Goal: Check status

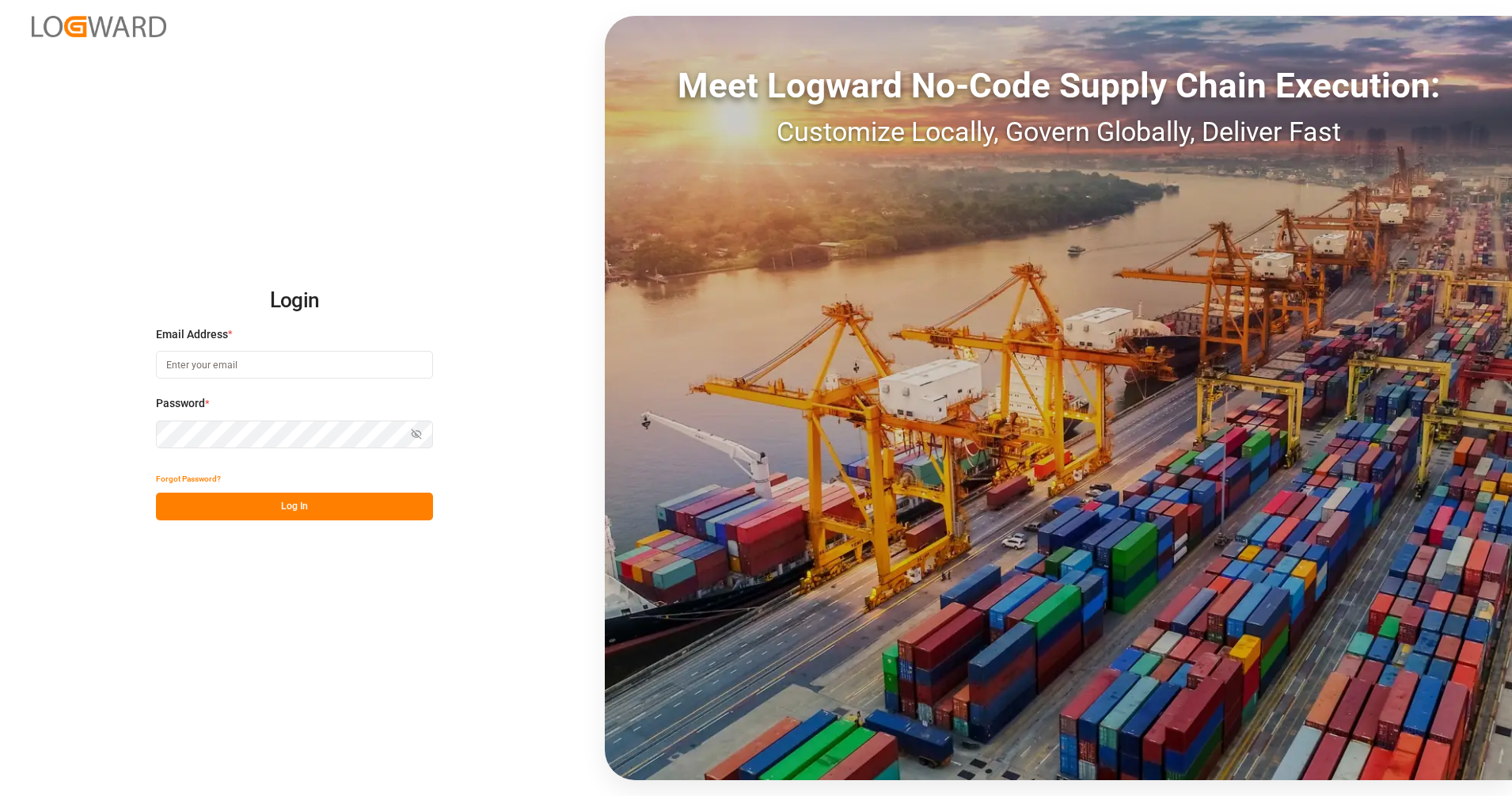
click at [365, 368] on input at bounding box center [294, 364] width 277 height 28
type input "[PERSON_NAME][EMAIL_ADDRESS][PERSON_NAME][DOMAIN_NAME]"
click at [287, 521] on div "Login Email Address * [PERSON_NAME][EMAIL_ADDRESS][PERSON_NAME][DOMAIN_NAME] Pa…" at bounding box center [756, 398] width 1512 height 796
click at [288, 506] on button "Log In" at bounding box center [294, 506] width 277 height 28
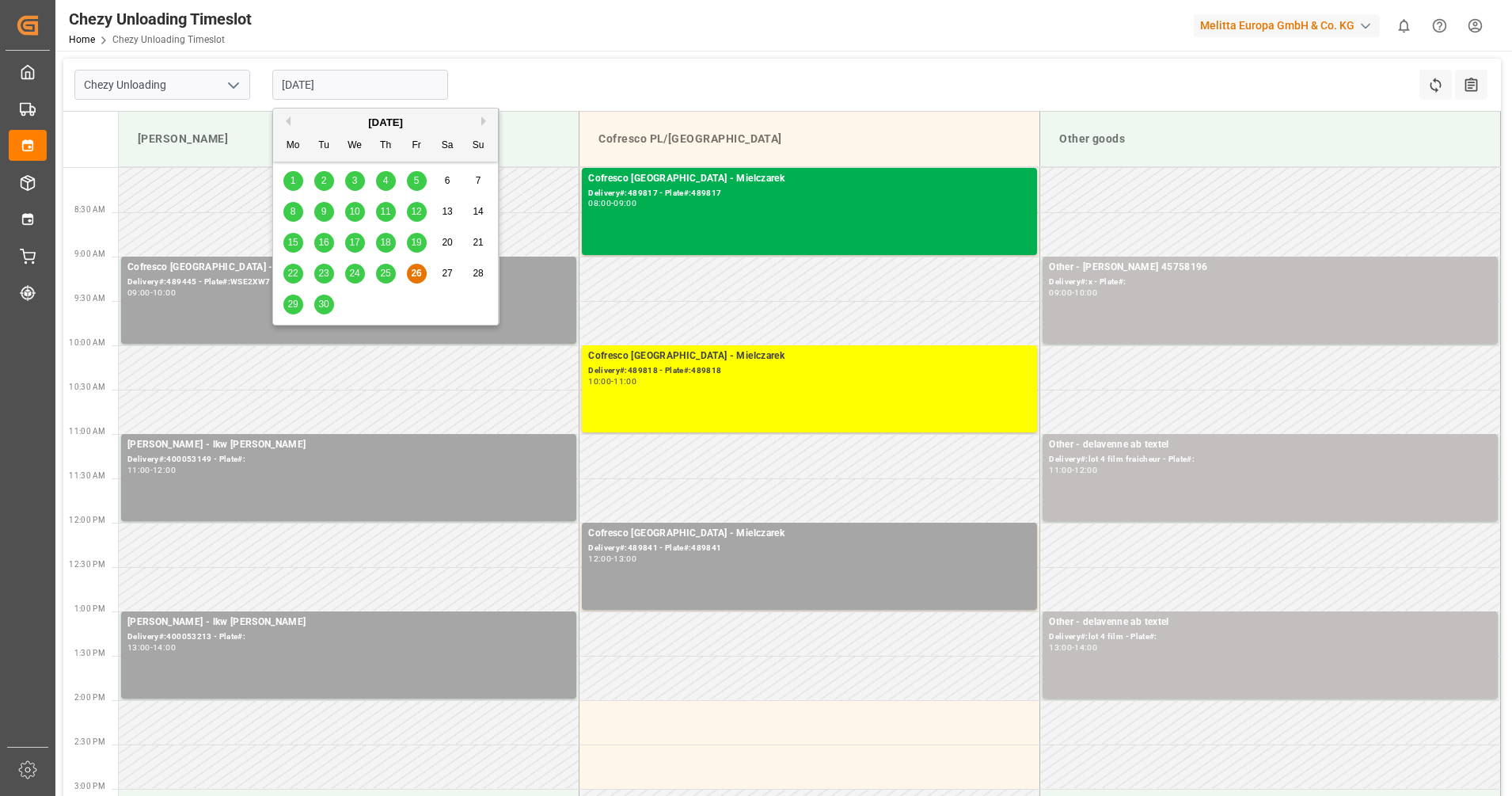
click at [335, 75] on input "[DATE]" at bounding box center [360, 85] width 176 height 30
click at [383, 274] on span "25" at bounding box center [385, 273] width 10 height 11
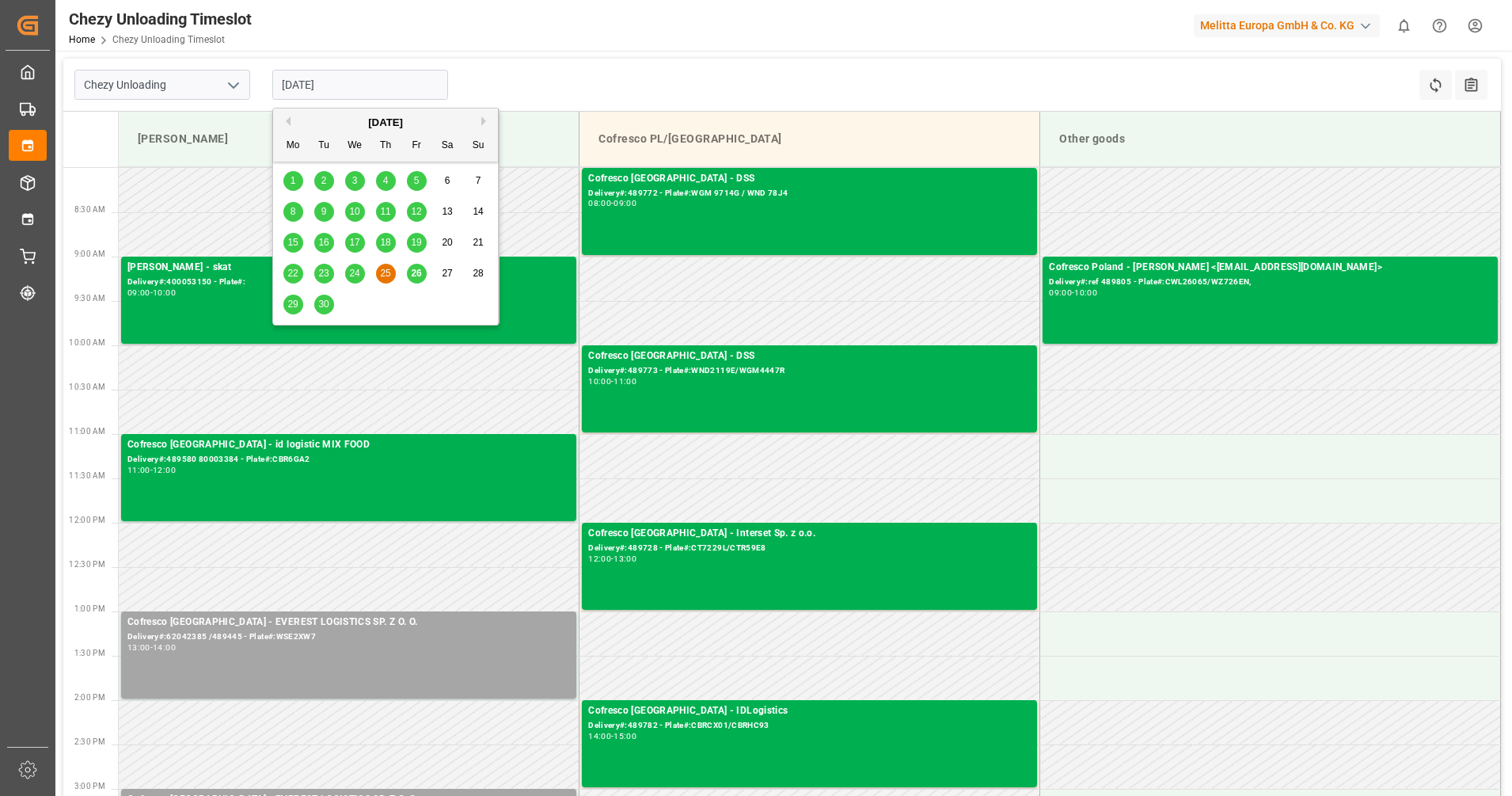
click at [376, 86] on input "[DATE]" at bounding box center [360, 85] width 176 height 30
click at [427, 270] on div "22 23 24 25 26 27 28" at bounding box center [386, 273] width 216 height 31
click at [412, 272] on span "26" at bounding box center [416, 273] width 10 height 11
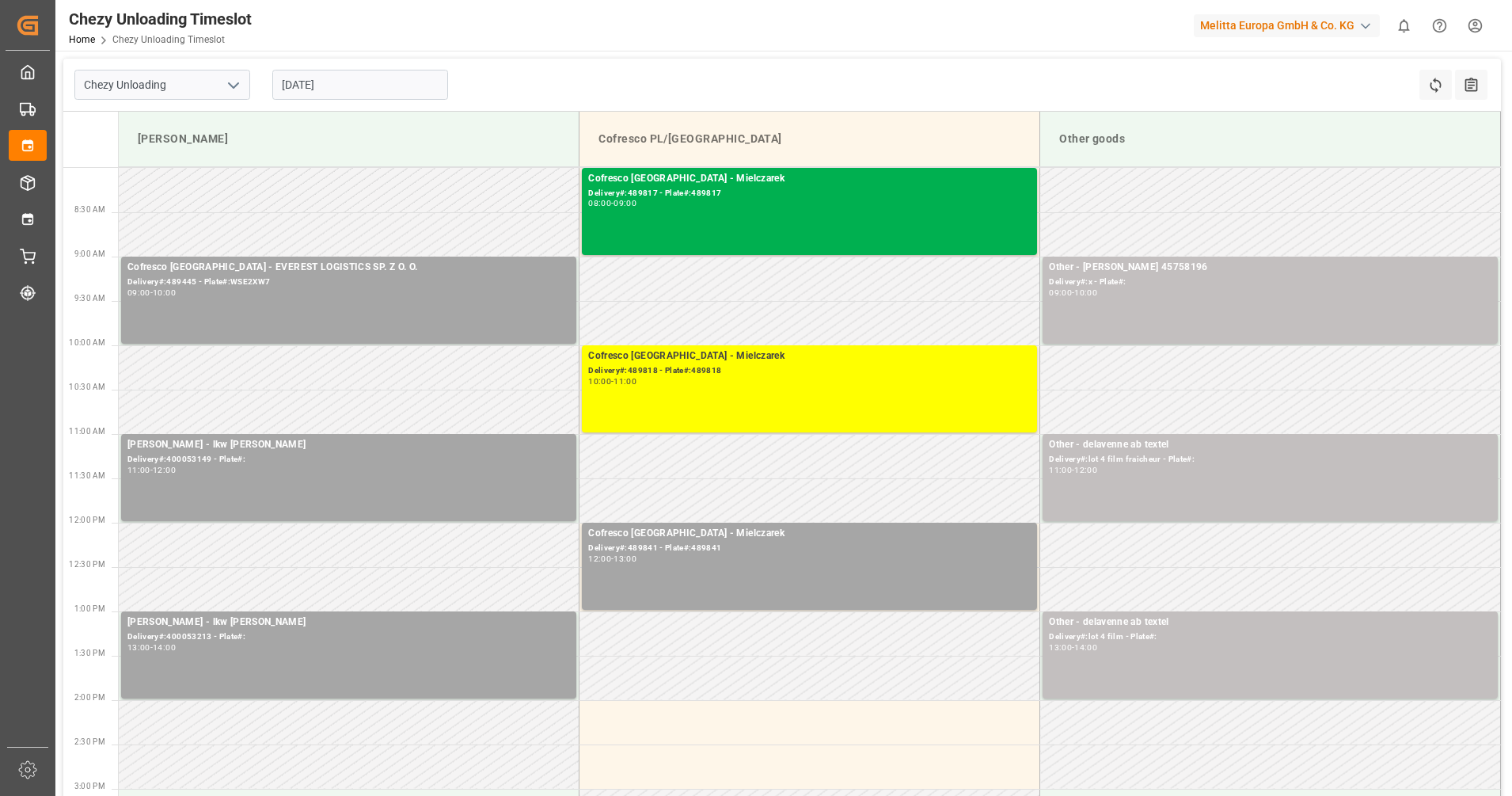
click at [314, 79] on input "[DATE]" at bounding box center [360, 85] width 176 height 30
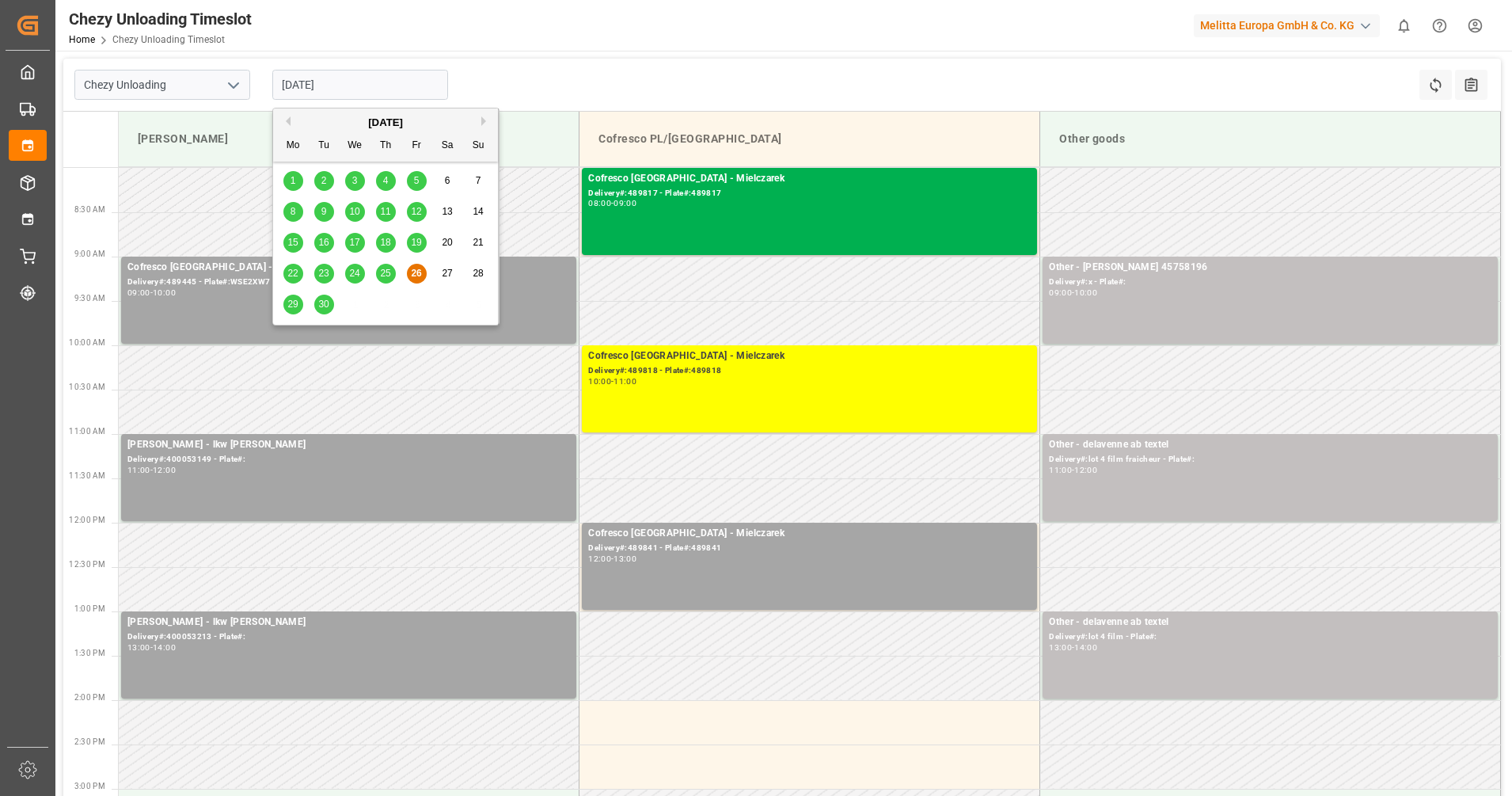
click at [292, 302] on span "29" at bounding box center [292, 304] width 10 height 11
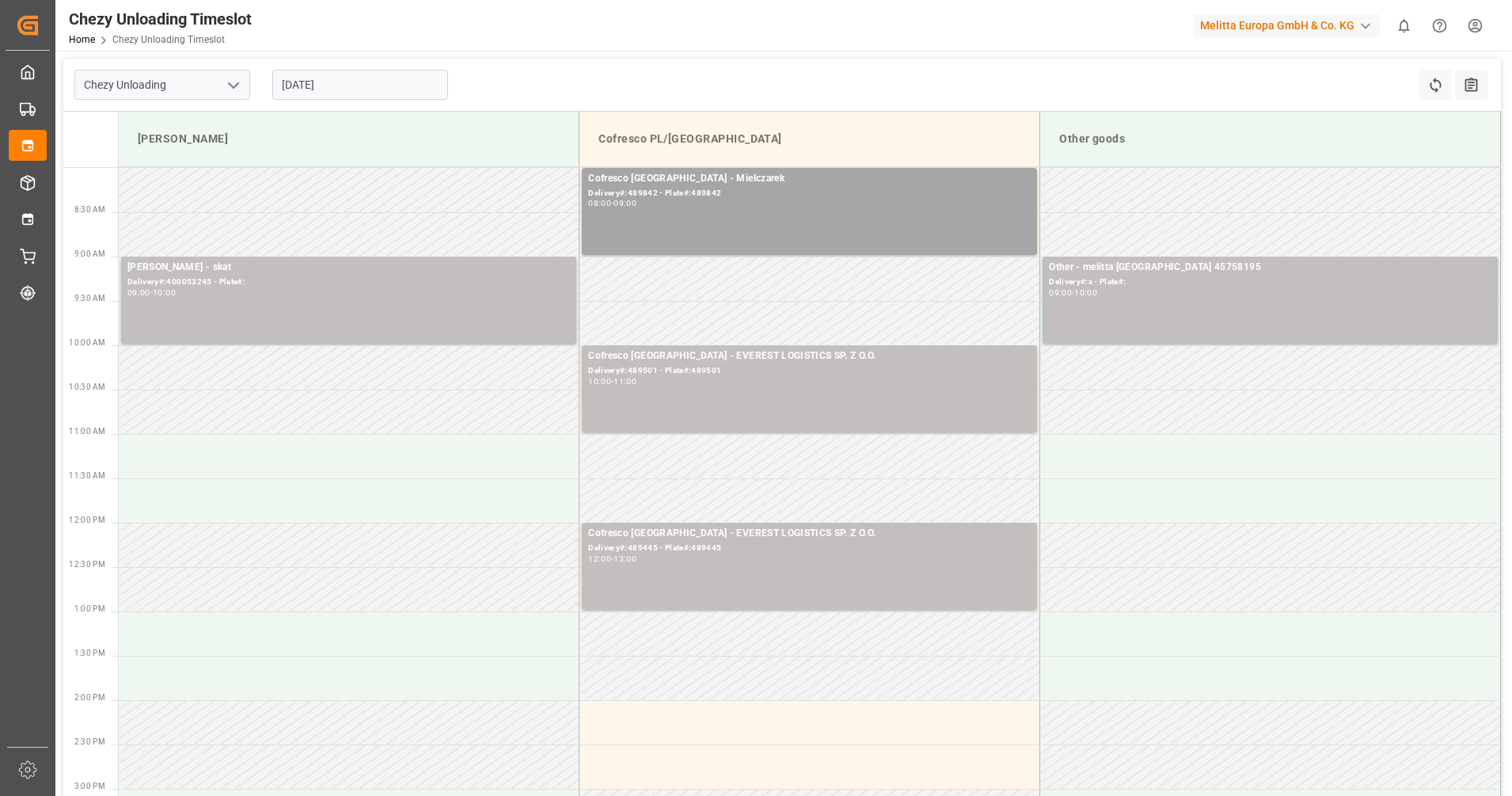
click at [308, 87] on input "[DATE]" at bounding box center [360, 85] width 176 height 30
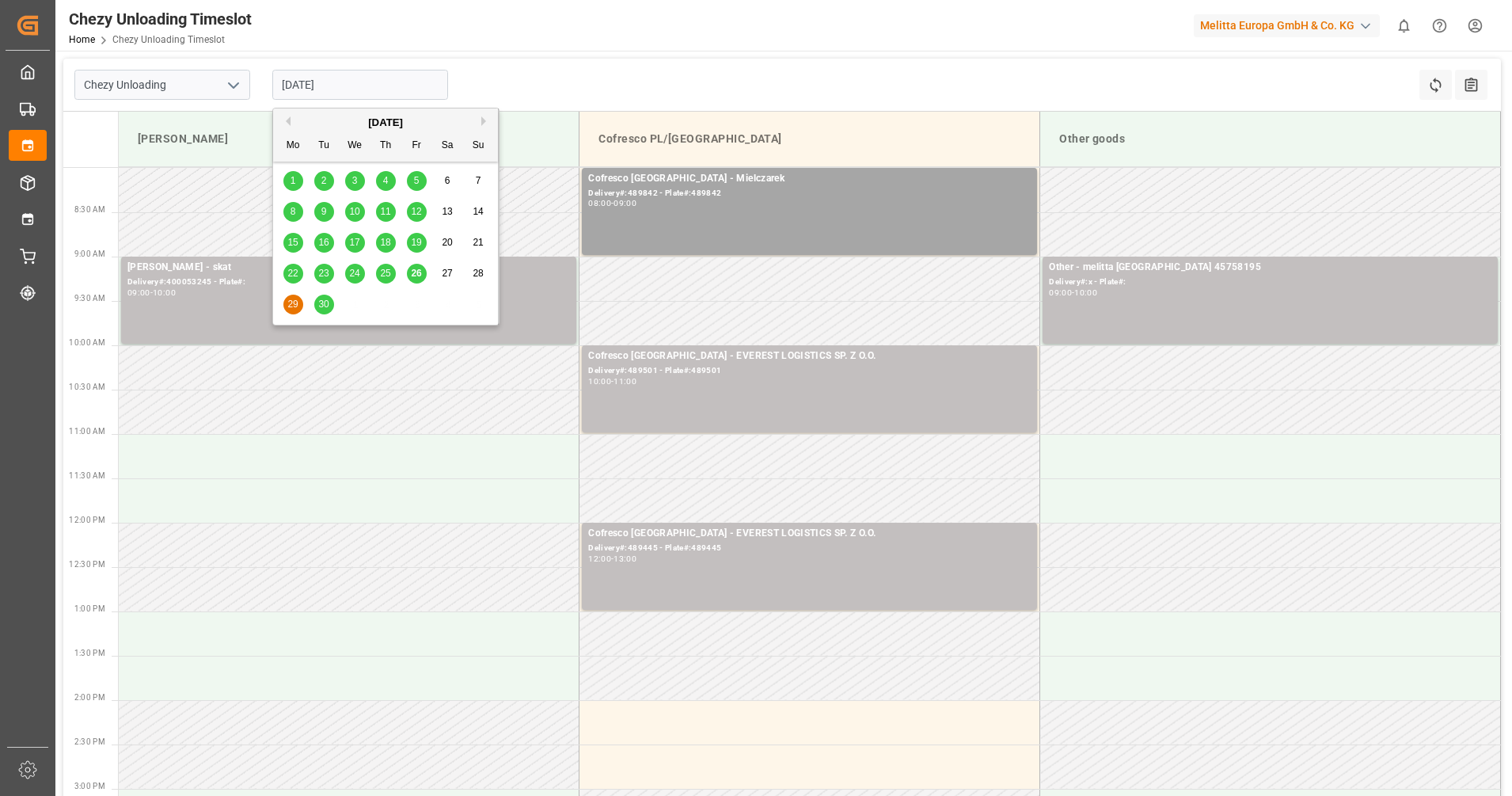
click at [321, 300] on span "30" at bounding box center [324, 304] width 10 height 11
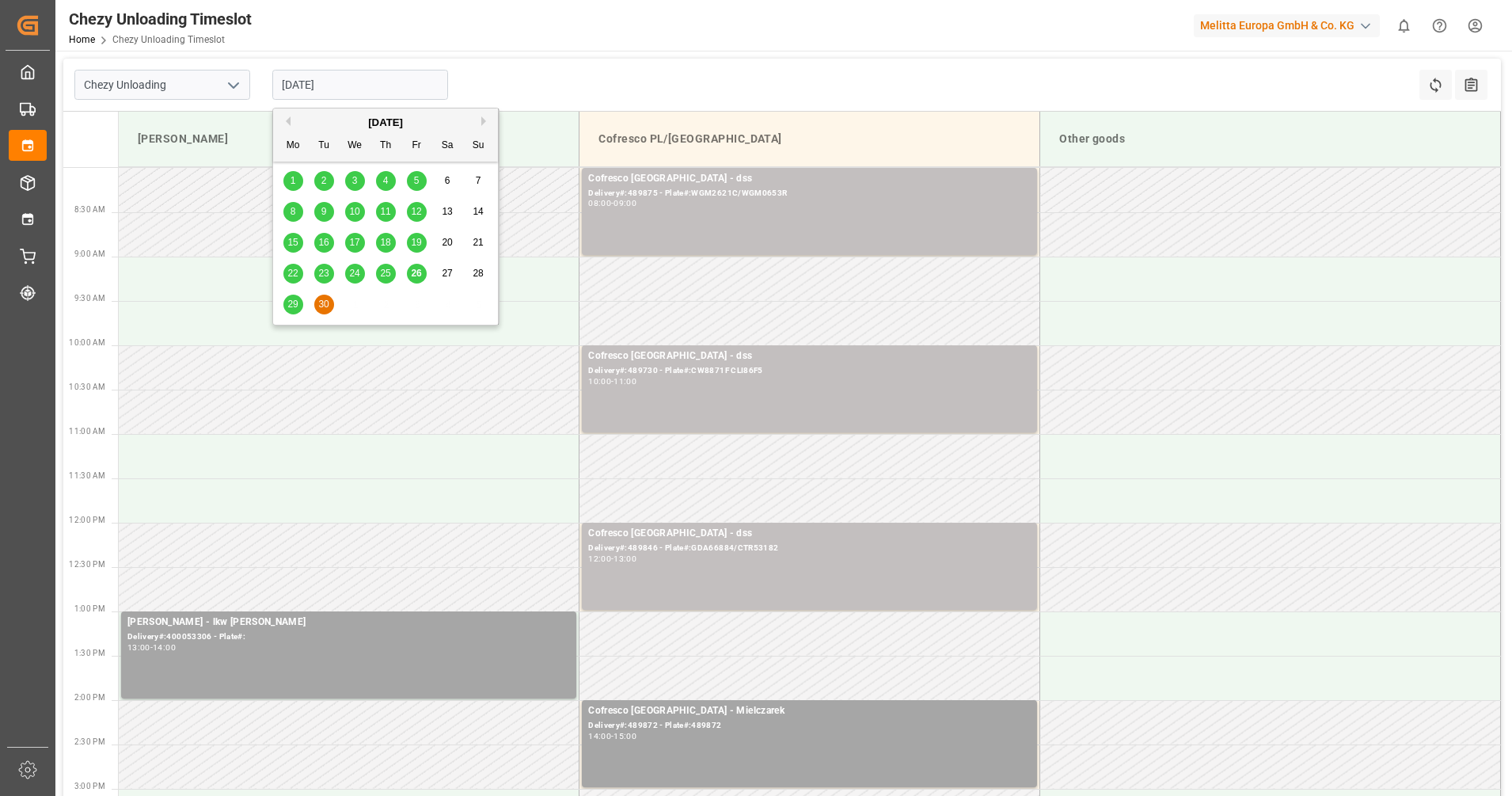
click at [317, 79] on input "[DATE]" at bounding box center [360, 85] width 176 height 30
click at [486, 116] on div "[DATE]" at bounding box center [385, 122] width 225 height 16
click at [484, 120] on button "Next Month" at bounding box center [485, 121] width 9 height 9
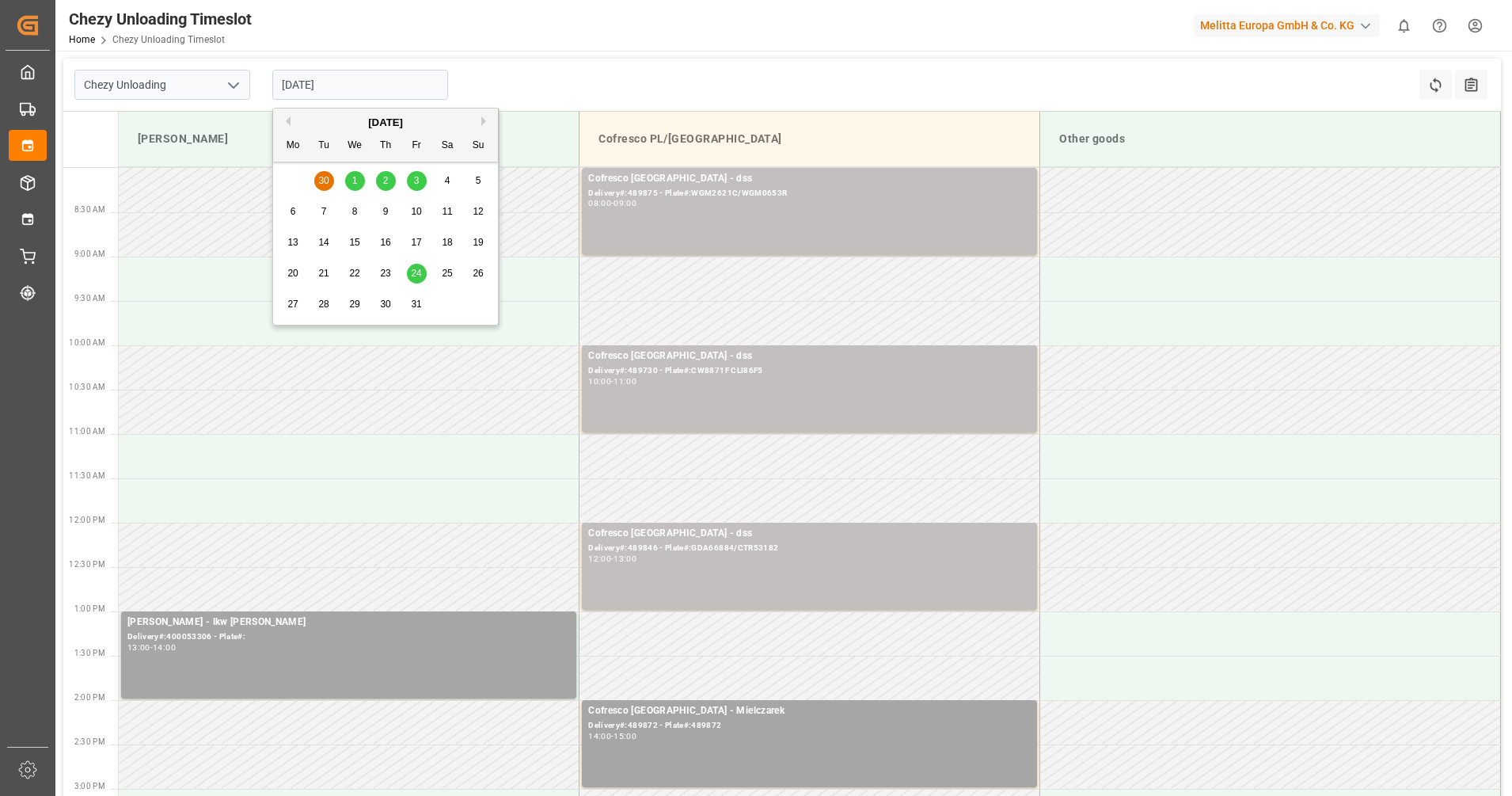
click at [352, 183] on span "1" at bounding box center [355, 180] width 6 height 11
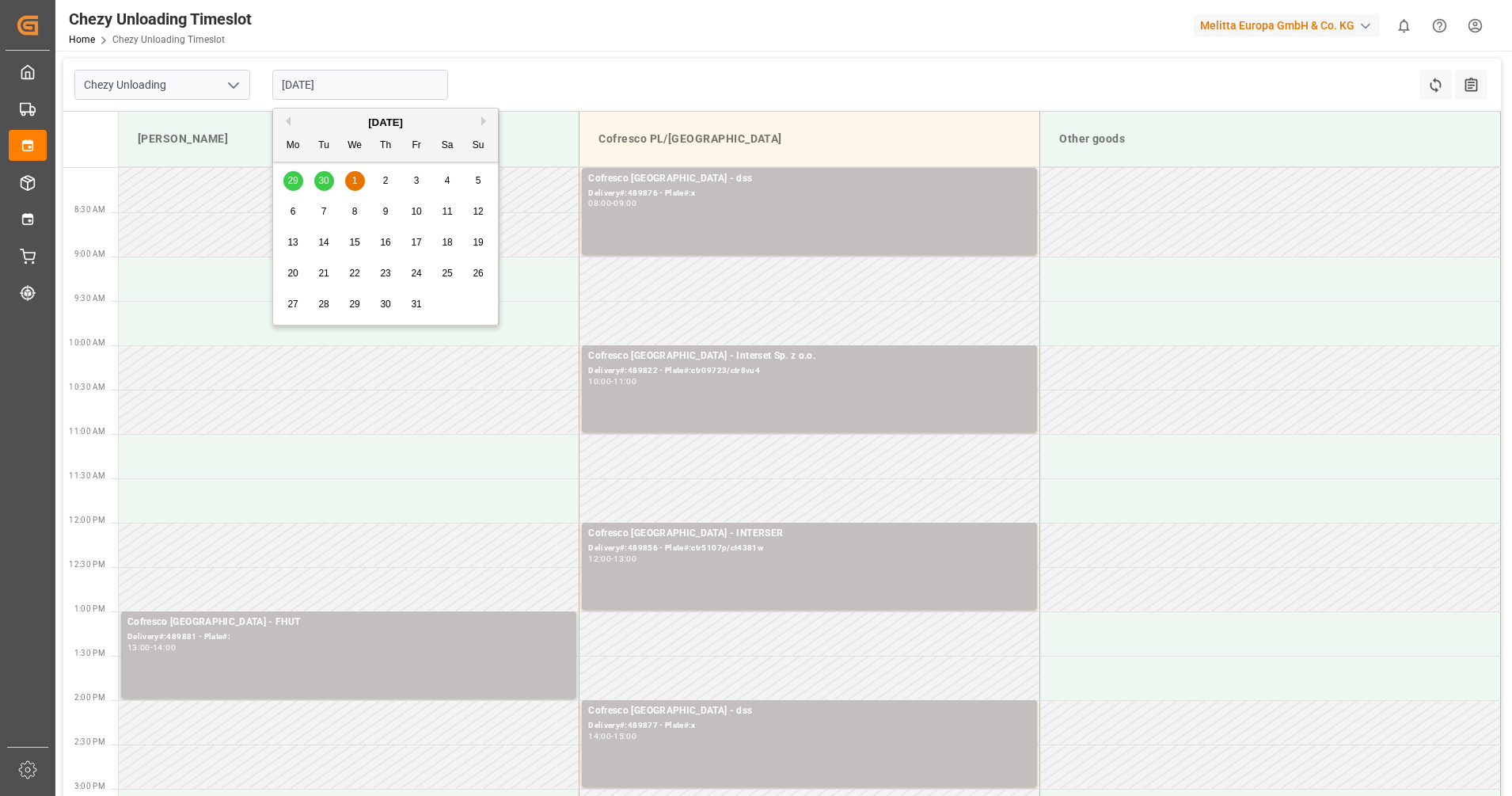
click at [358, 74] on input "[DATE]" at bounding box center [360, 85] width 176 height 30
click at [392, 182] on div "2" at bounding box center [385, 181] width 19 height 19
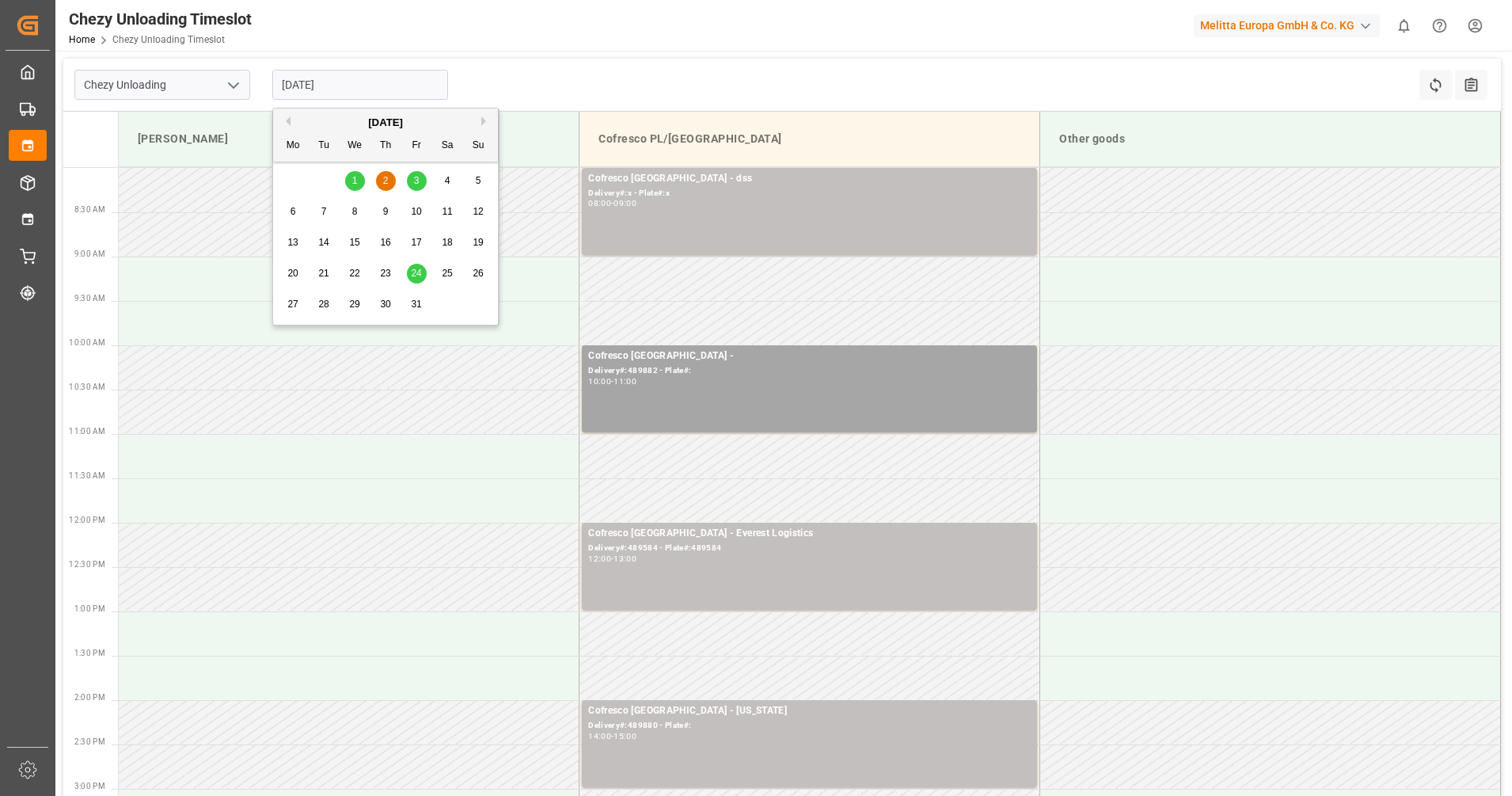
click at [375, 77] on input "[DATE]" at bounding box center [360, 85] width 176 height 30
click at [348, 183] on div "1" at bounding box center [355, 181] width 19 height 19
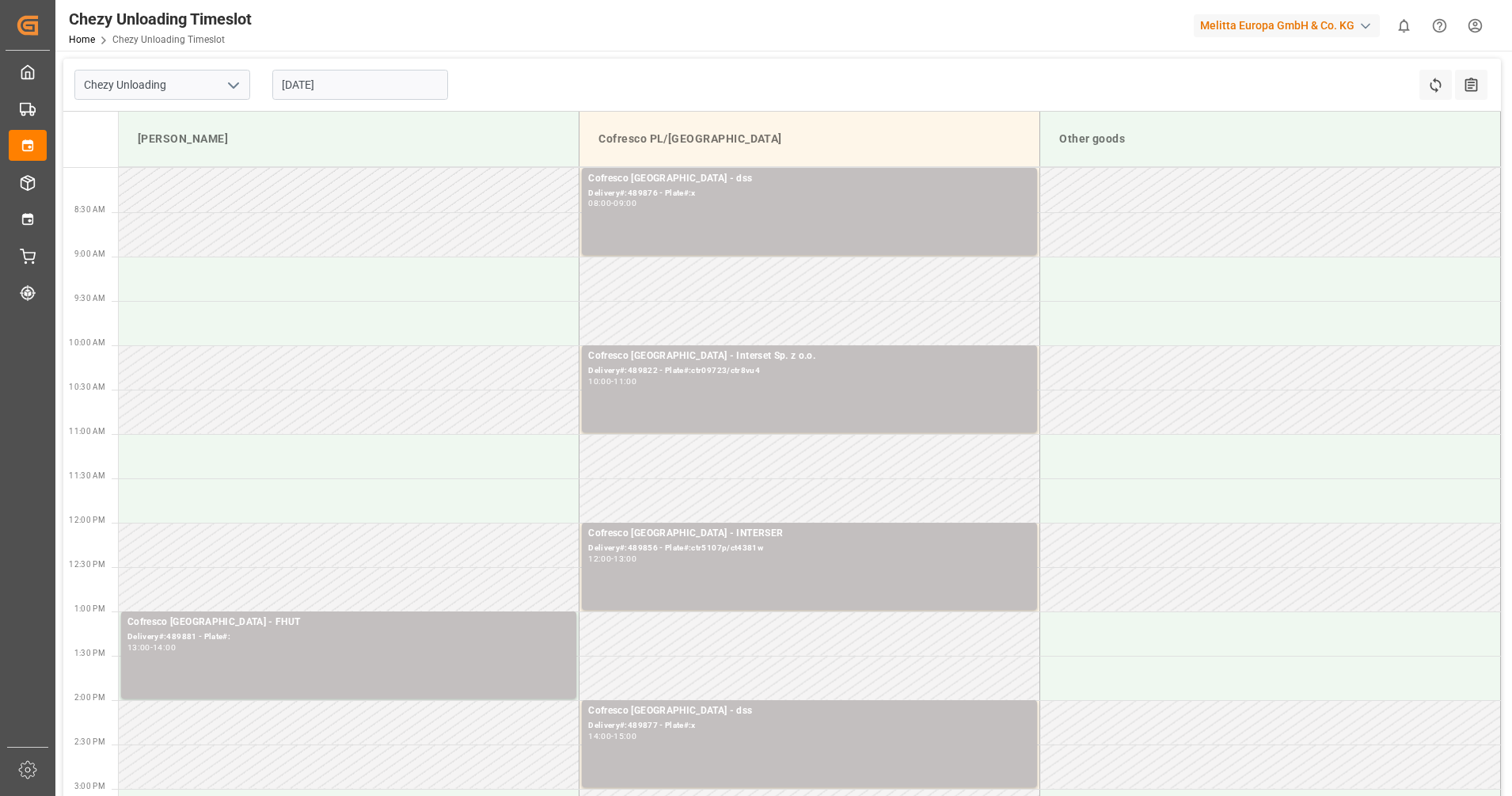
click at [414, 90] on input "[DATE]" at bounding box center [360, 85] width 176 height 30
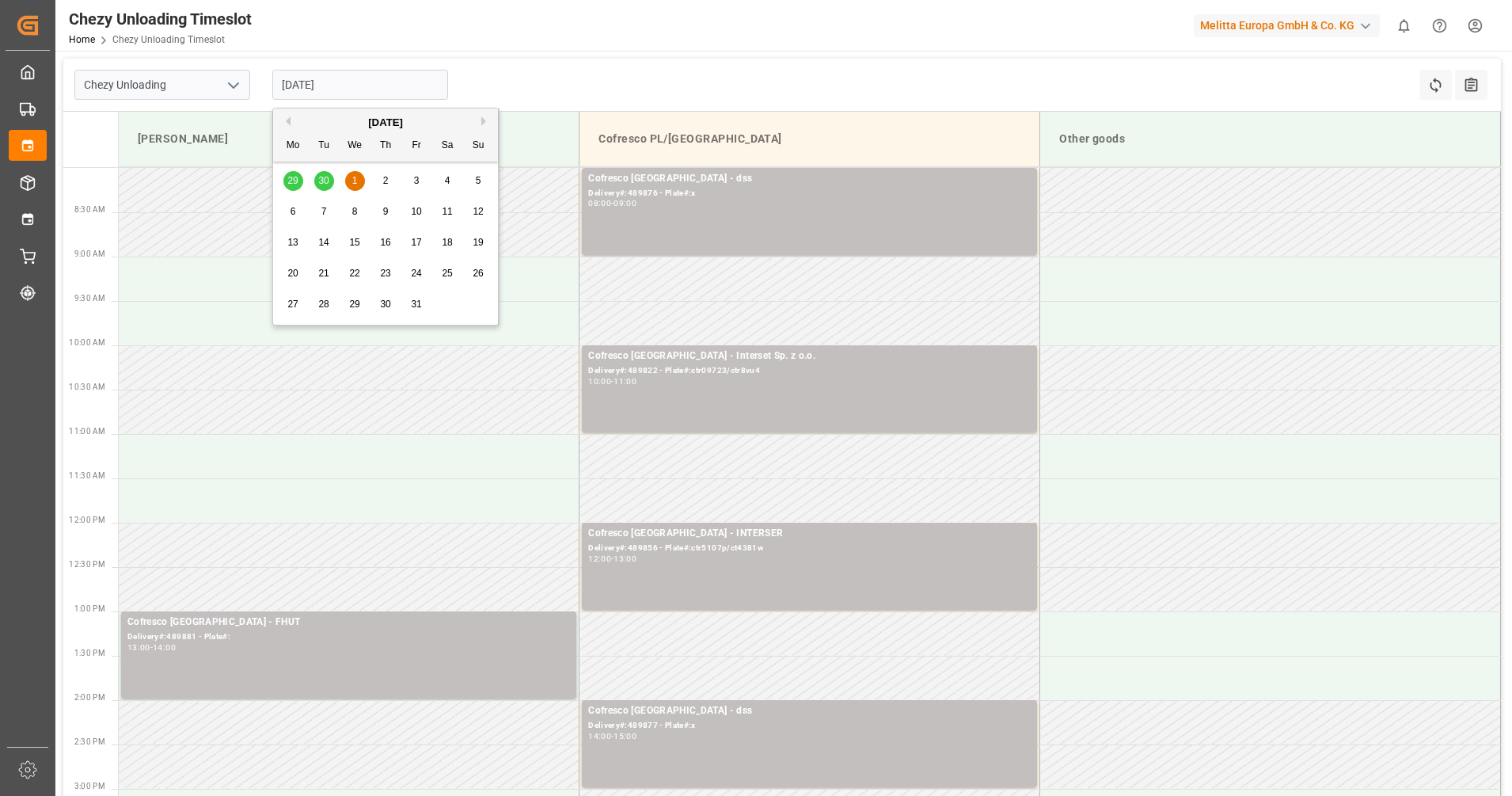
click at [286, 121] on button "Previous Month" at bounding box center [286, 121] width 9 height 9
click at [328, 302] on span "30" at bounding box center [324, 304] width 10 height 11
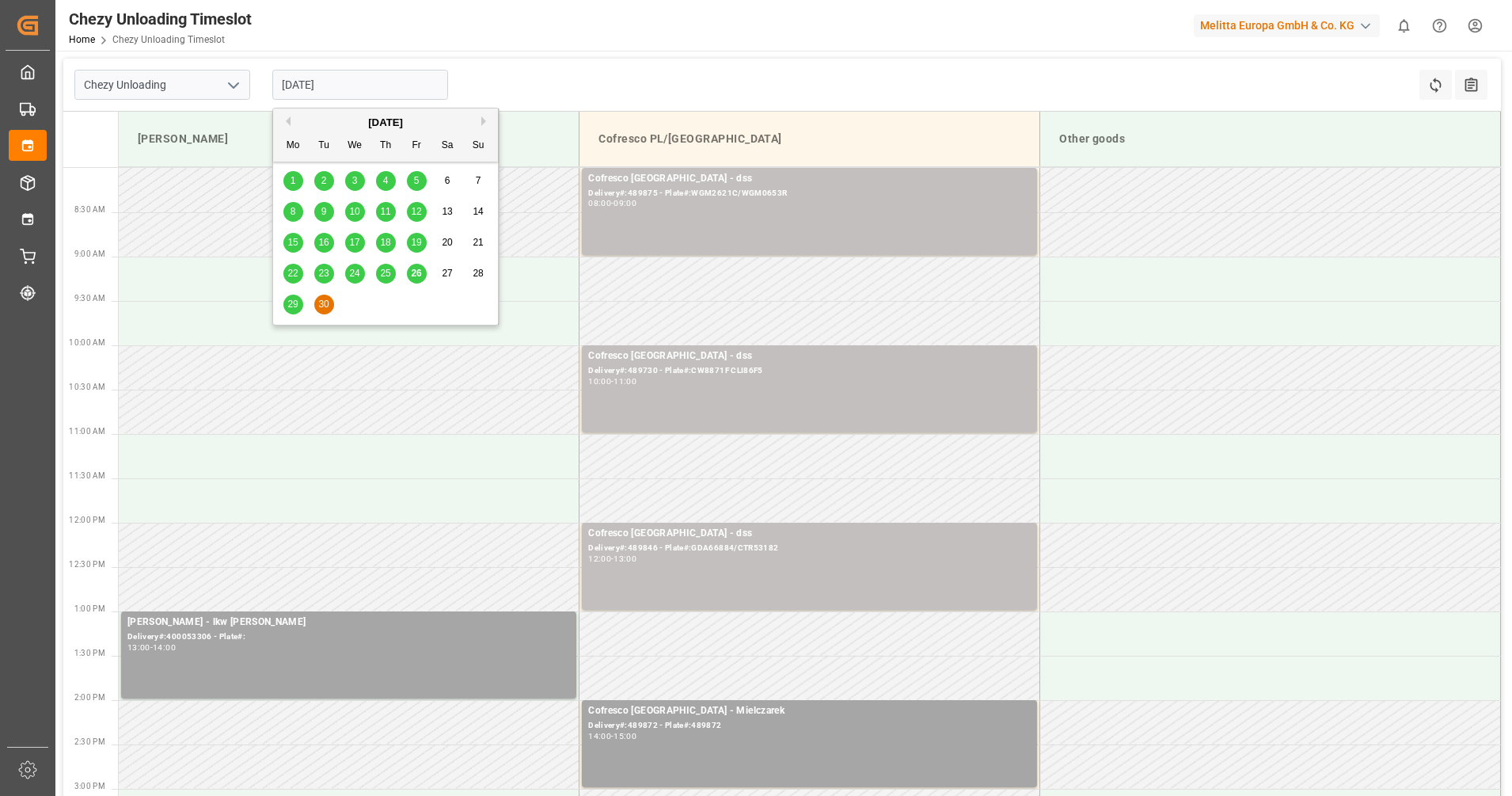
click at [337, 85] on input "[DATE]" at bounding box center [360, 85] width 176 height 30
click at [288, 308] on span "29" at bounding box center [292, 304] width 10 height 11
type input "[DATE]"
